Goal: Navigation & Orientation: Find specific page/section

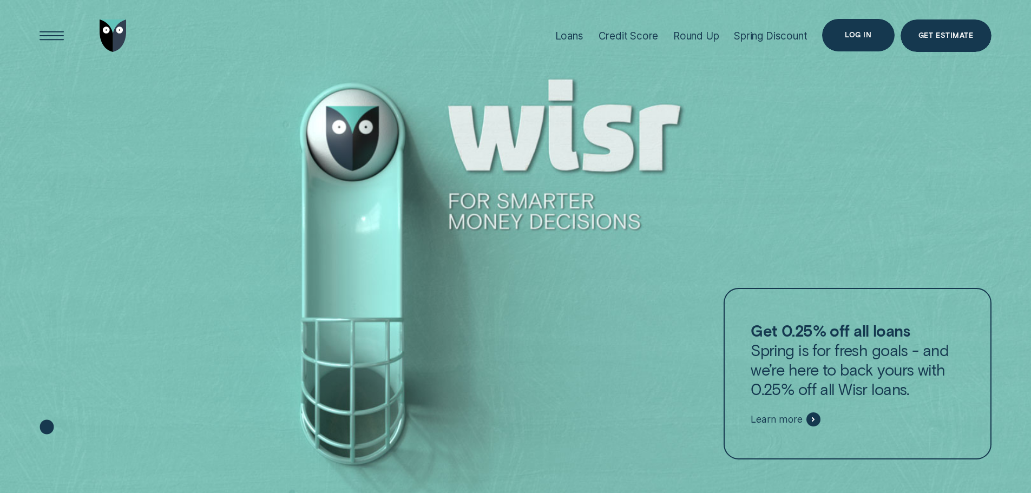
click at [857, 23] on div "Log in" at bounding box center [858, 35] width 72 height 32
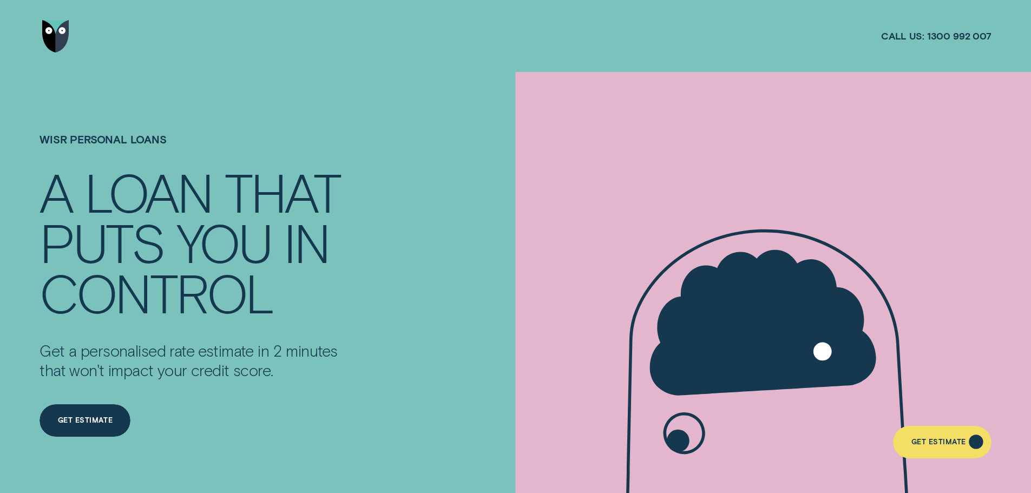
click at [957, 444] on div "Get Estimate" at bounding box center [939, 444] width 55 height 6
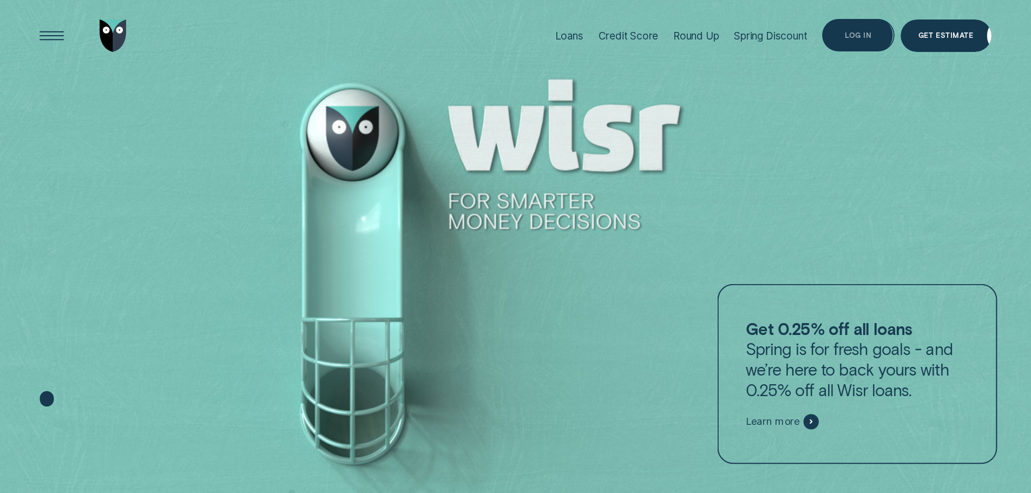
click at [861, 35] on div "Log in" at bounding box center [858, 35] width 27 height 6
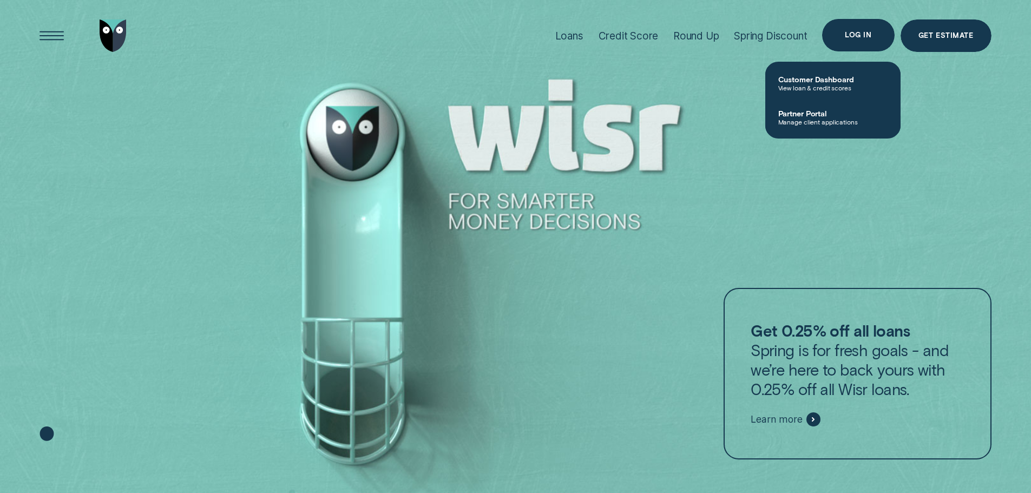
click at [862, 33] on div "Log in" at bounding box center [858, 35] width 27 height 6
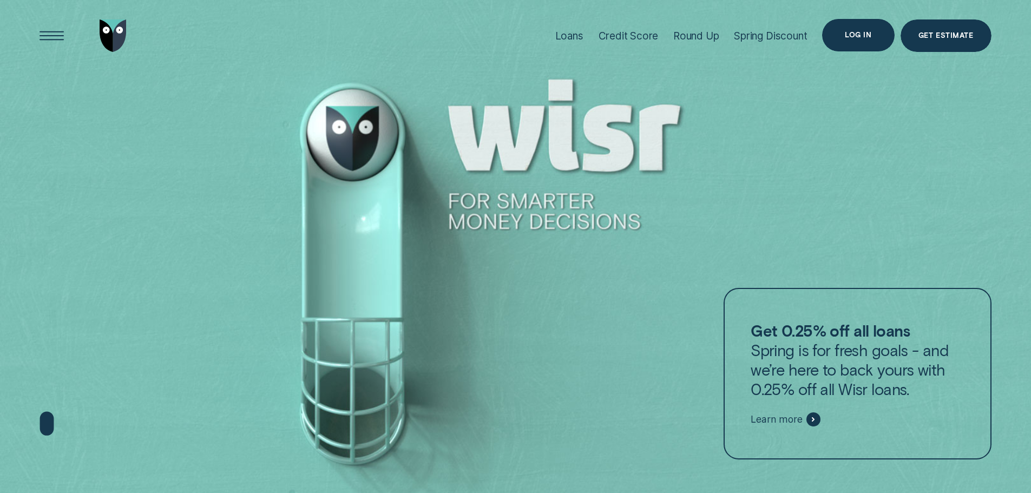
click at [862, 37] on div "Log in" at bounding box center [858, 35] width 27 height 6
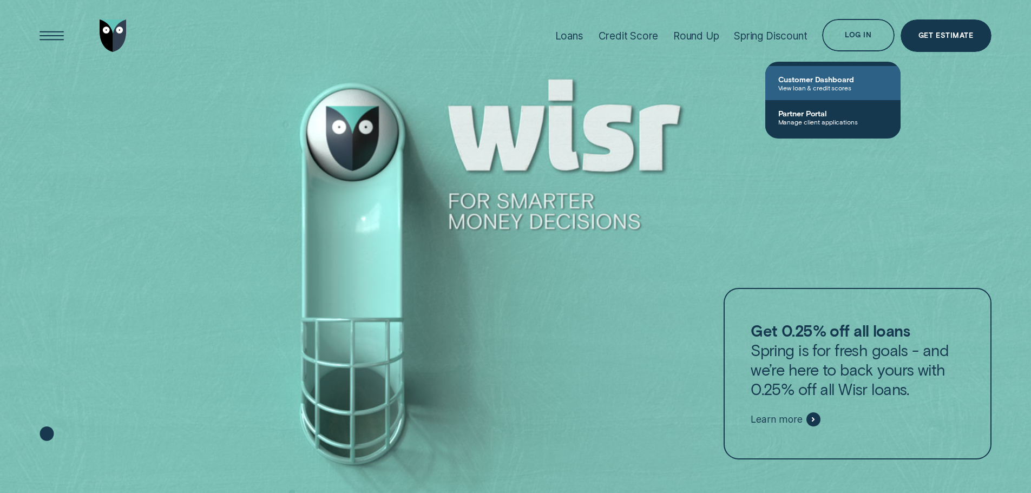
click at [858, 88] on span "View loan & credit scores" at bounding box center [832, 88] width 109 height 8
